Goal: Task Accomplishment & Management: Manage account settings

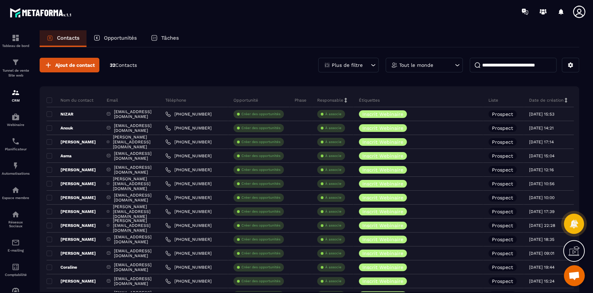
scroll to position [5671, 0]
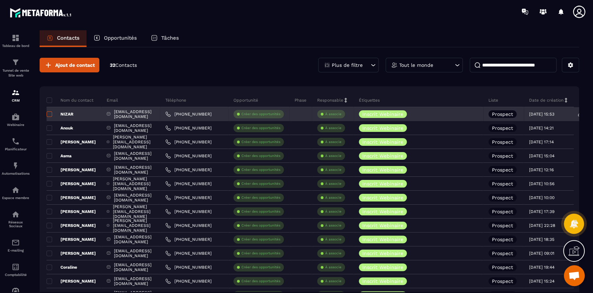
click at [49, 114] on span at bounding box center [50, 114] width 6 height 6
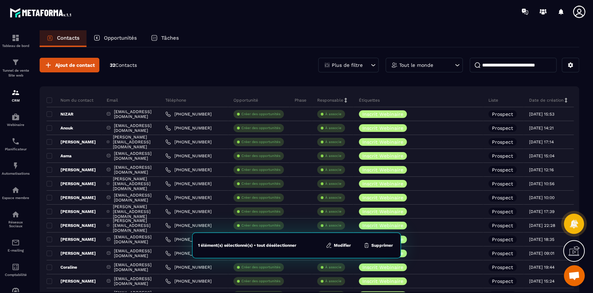
click at [341, 247] on button "Modifier" at bounding box center [338, 245] width 29 height 7
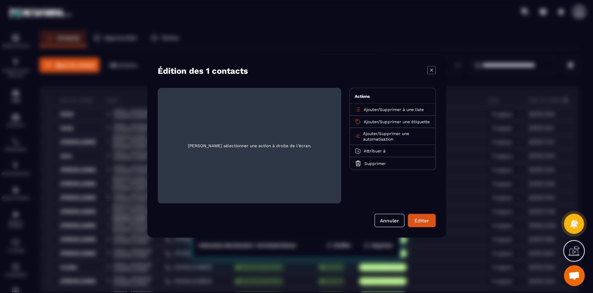
click at [399, 138] on span "Supprimer une automatisation" at bounding box center [386, 136] width 46 height 10
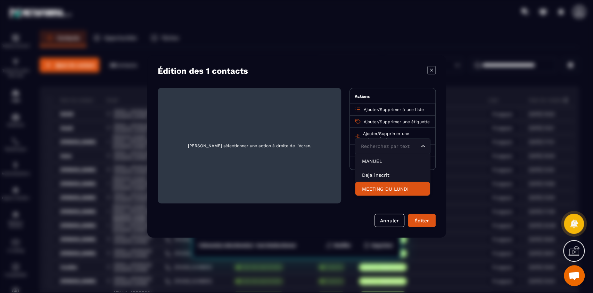
click at [386, 192] on p "MEETING DU LUNDI" at bounding box center [392, 188] width 61 height 7
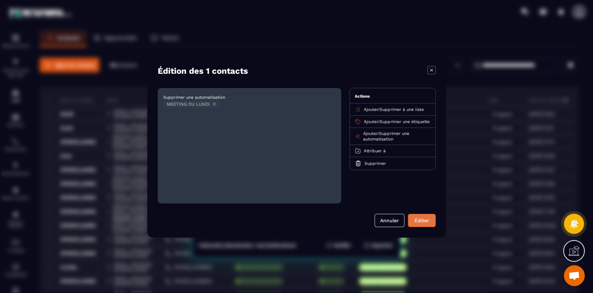
click at [422, 220] on button "Éditer" at bounding box center [422, 220] width 28 height 13
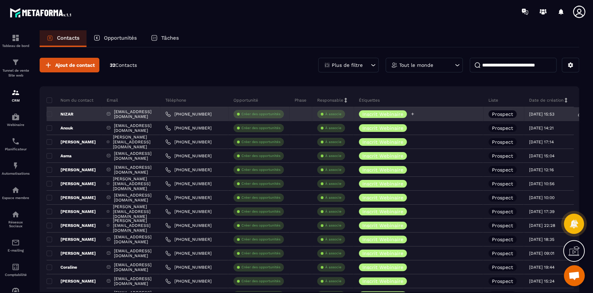
click at [414, 113] on icon at bounding box center [412, 114] width 3 height 3
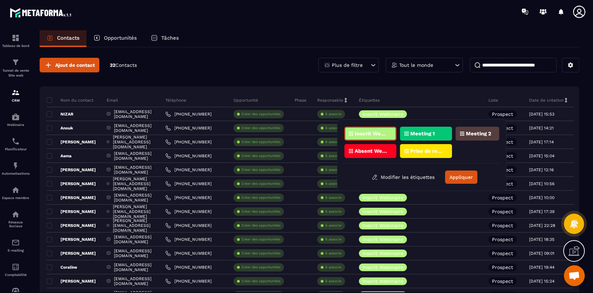
click at [429, 135] on p "Meeting 1" at bounding box center [422, 133] width 24 height 5
click at [467, 177] on button "Appliquer" at bounding box center [461, 176] width 32 height 13
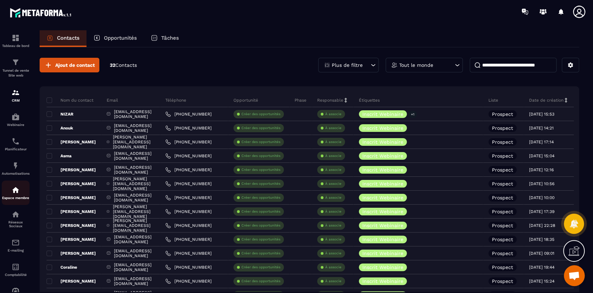
scroll to position [27, 0]
click at [13, 150] on link "Automatisations" at bounding box center [16, 143] width 28 height 24
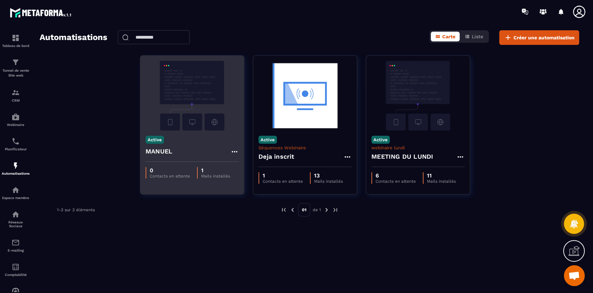
click at [199, 129] on img at bounding box center [192, 96] width 93 height 70
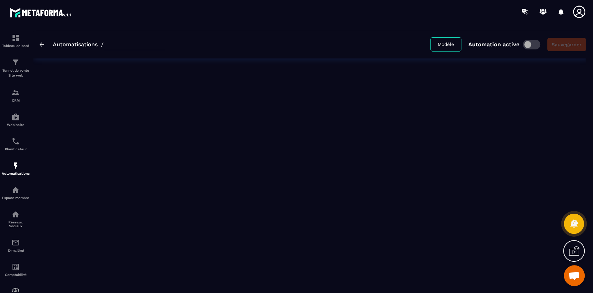
type input "******"
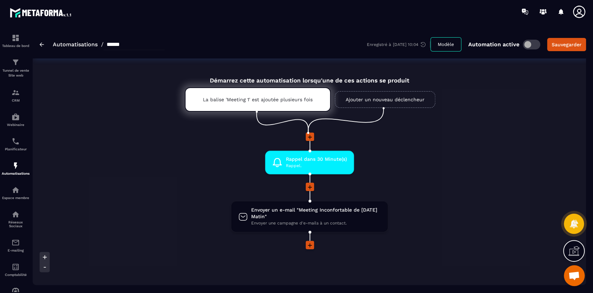
click at [40, 45] on img at bounding box center [42, 44] width 5 height 4
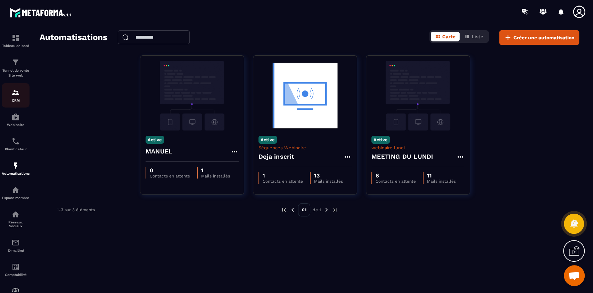
click at [16, 98] on div "CRM" at bounding box center [16, 95] width 28 height 14
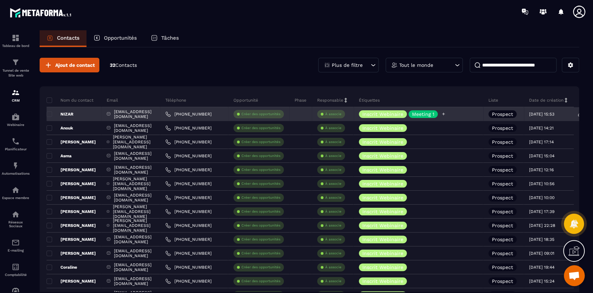
click at [434, 113] on p "Meeting 1" at bounding box center [423, 114] width 22 height 5
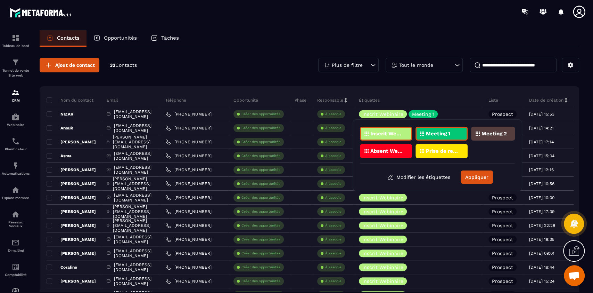
click at [447, 133] on p "Meeting 1" at bounding box center [438, 133] width 24 height 5
click at [485, 179] on button "Appliquer" at bounding box center [477, 176] width 32 height 13
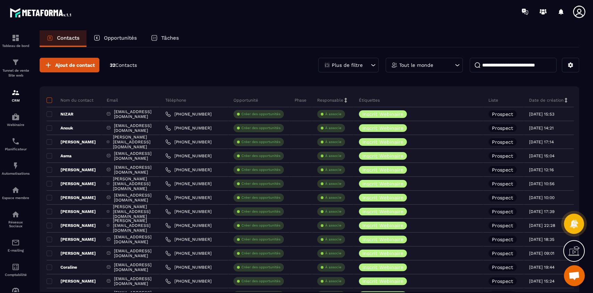
click at [49, 101] on span at bounding box center [50, 100] width 6 height 6
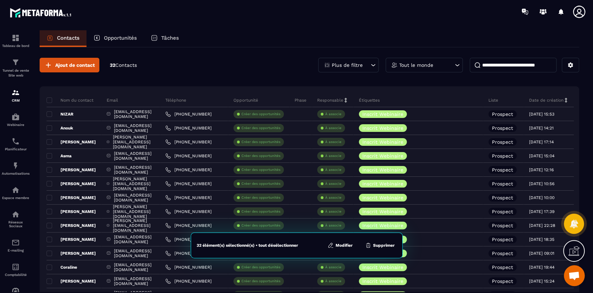
click at [345, 246] on button "Modifier" at bounding box center [340, 245] width 29 height 7
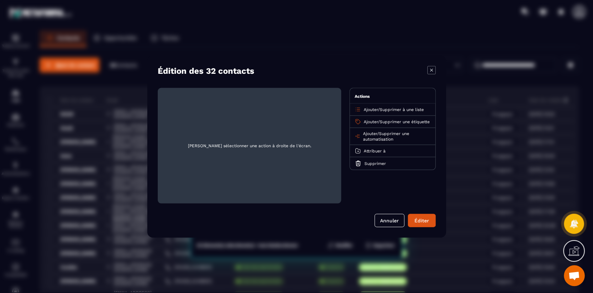
click at [394, 139] on span "Supprimer une automatisation" at bounding box center [386, 136] width 46 height 10
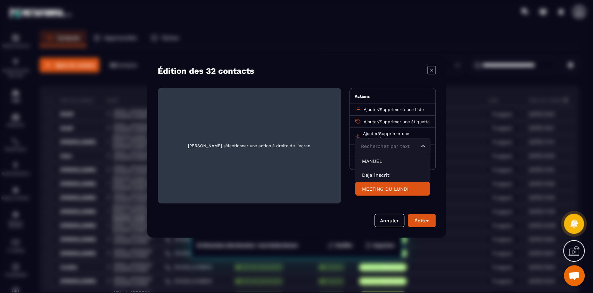
click at [393, 192] on p "MEETING DU LUNDI" at bounding box center [392, 188] width 61 height 7
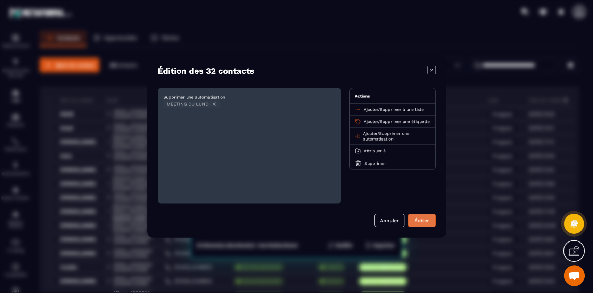
click at [420, 222] on button "Éditer" at bounding box center [422, 220] width 28 height 13
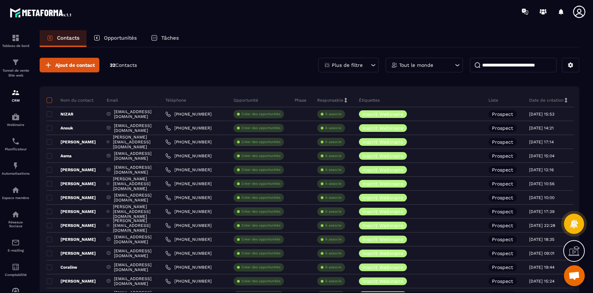
click at [50, 98] on span at bounding box center [50, 100] width 6 height 6
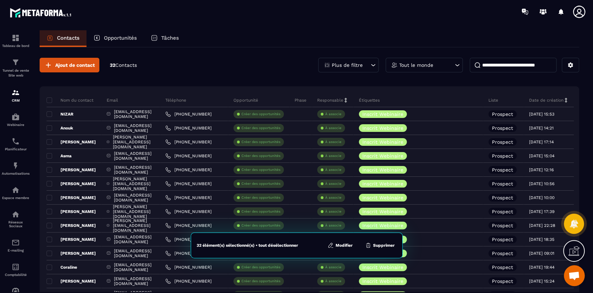
click at [347, 246] on button "Modifier" at bounding box center [340, 245] width 29 height 7
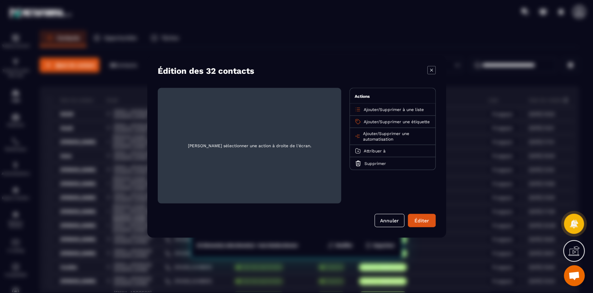
click at [372, 121] on span "Ajouter" at bounding box center [371, 121] width 14 height 5
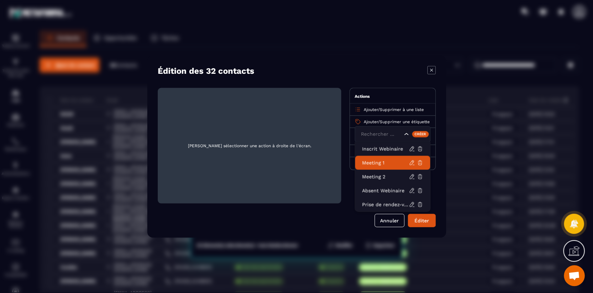
click at [380, 161] on p "Meeting 1" at bounding box center [385, 162] width 47 height 7
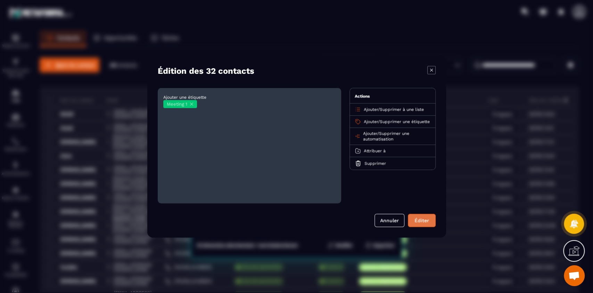
click at [424, 220] on button "Éditer" at bounding box center [422, 220] width 28 height 13
